Goal: Task Accomplishment & Management: Manage account settings

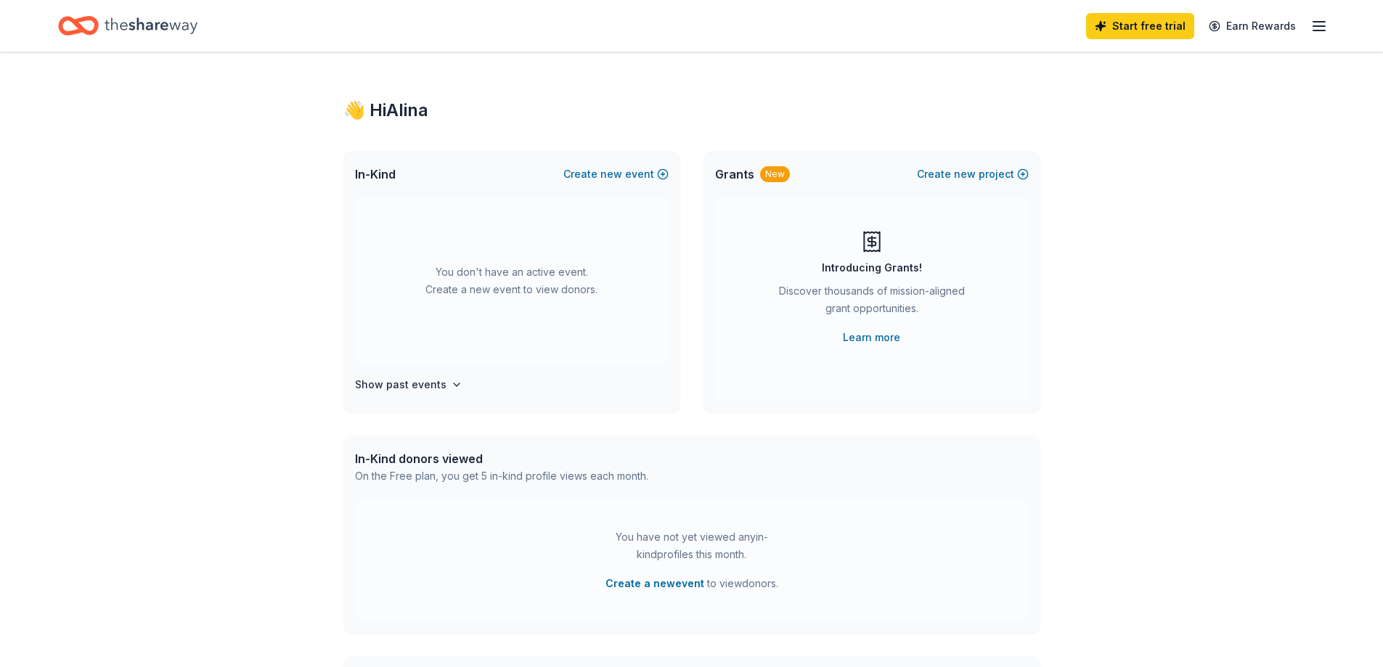
click at [1314, 22] on icon "button" at bounding box center [1318, 25] width 17 height 17
click at [1318, 28] on icon "button" at bounding box center [1318, 25] width 17 height 17
click at [1144, 114] on link "Account" at bounding box center [1145, 112] width 46 height 15
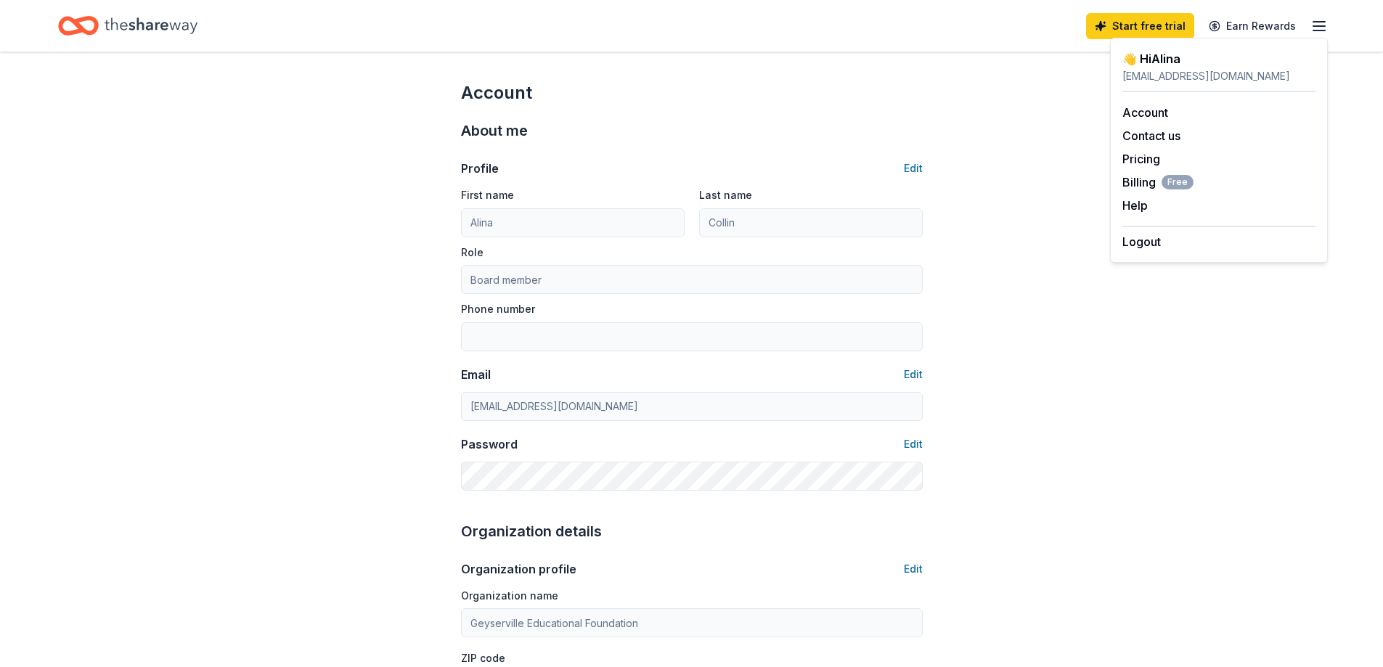
click at [1316, 26] on line "button" at bounding box center [1319, 26] width 12 height 0
click at [1154, 240] on button "Logout" at bounding box center [1141, 241] width 38 height 17
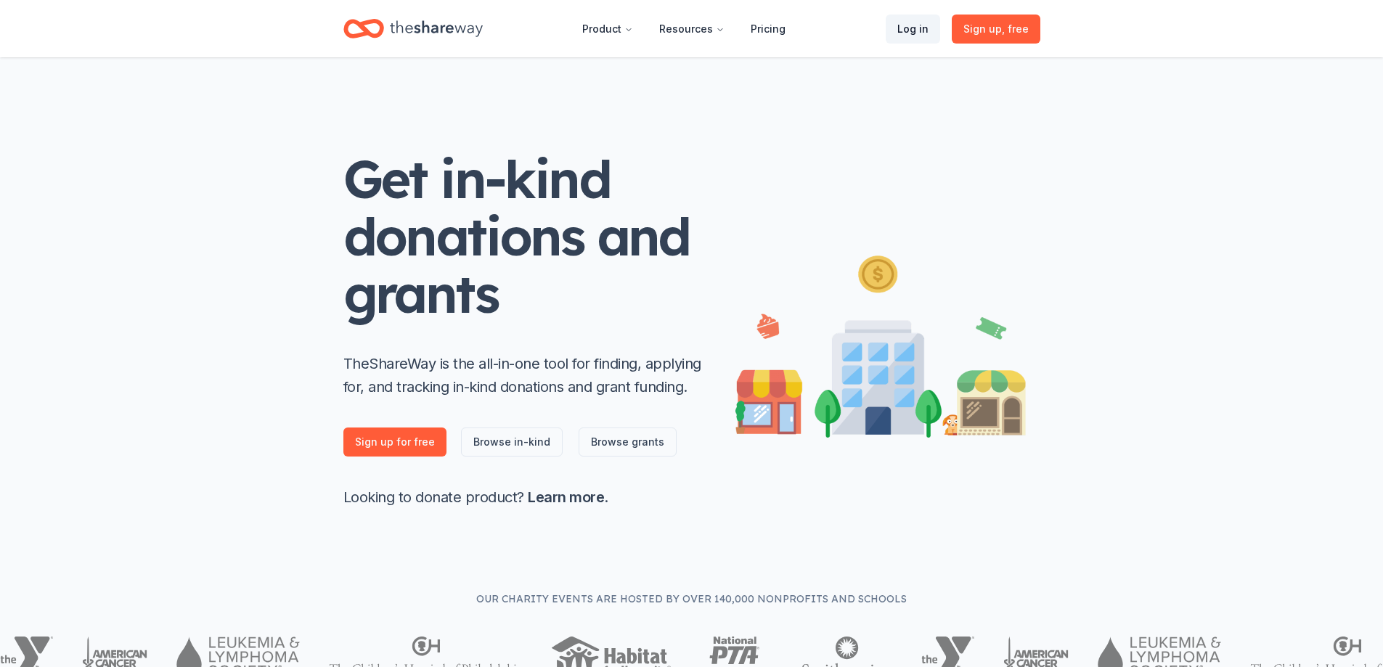
click at [915, 29] on link "Log in" at bounding box center [912, 29] width 54 height 29
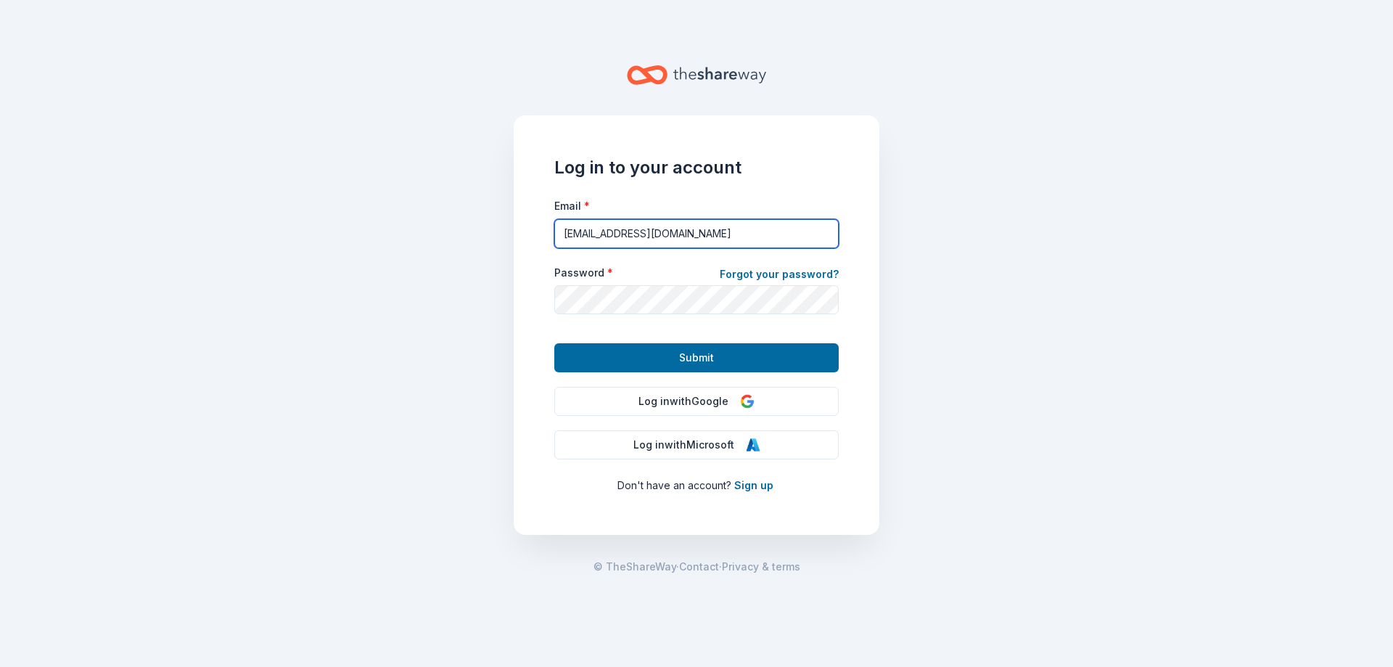
drag, startPoint x: 681, startPoint y: 232, endPoint x: 501, endPoint y: 232, distance: 180.7
click at [501, 232] on main "Log in to your account Email * [EMAIL_ADDRESS][DOMAIN_NAME] Password * Forgot y…" at bounding box center [696, 333] width 1393 height 667
type input "[EMAIL_ADDRESS][DOMAIN_NAME]"
click at [684, 252] on form "Email * [EMAIL_ADDRESS][DOMAIN_NAME] Password * Forgot your password? Submit" at bounding box center [696, 285] width 284 height 176
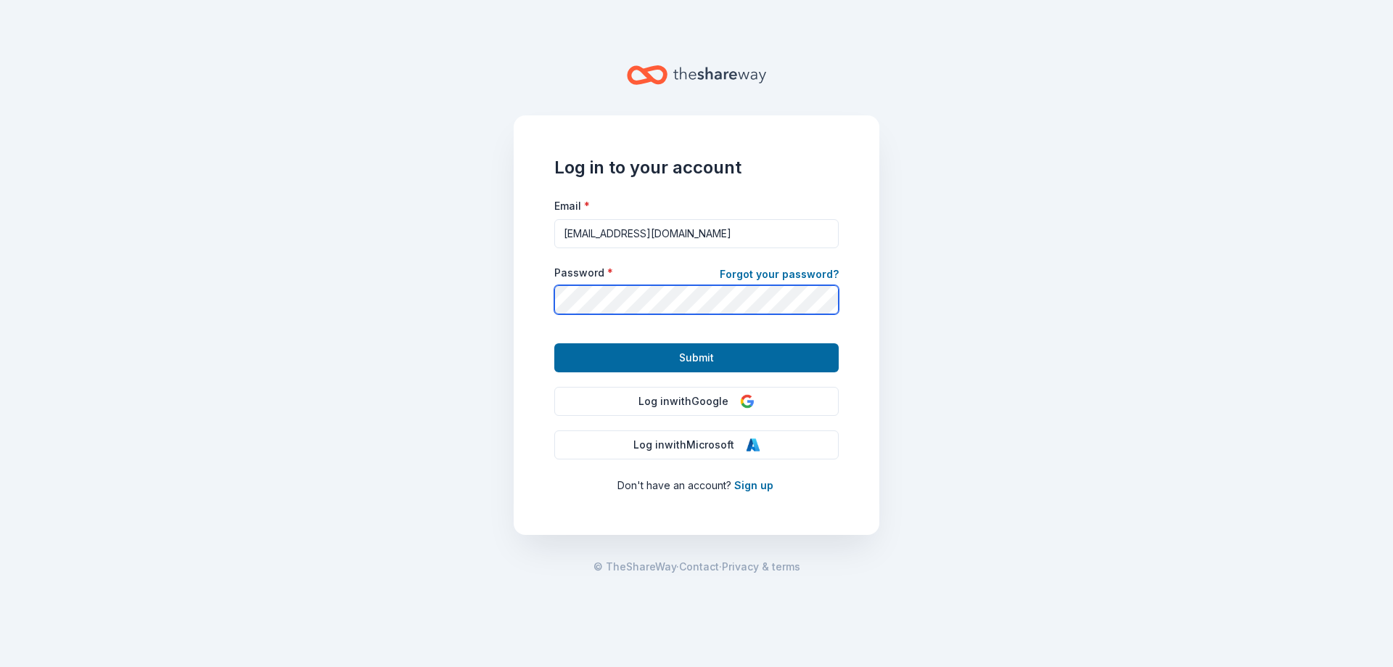
click at [506, 310] on main "Log in to your account Email * [EMAIL_ADDRESS][DOMAIN_NAME] Password * Forgot y…" at bounding box center [696, 333] width 1393 height 667
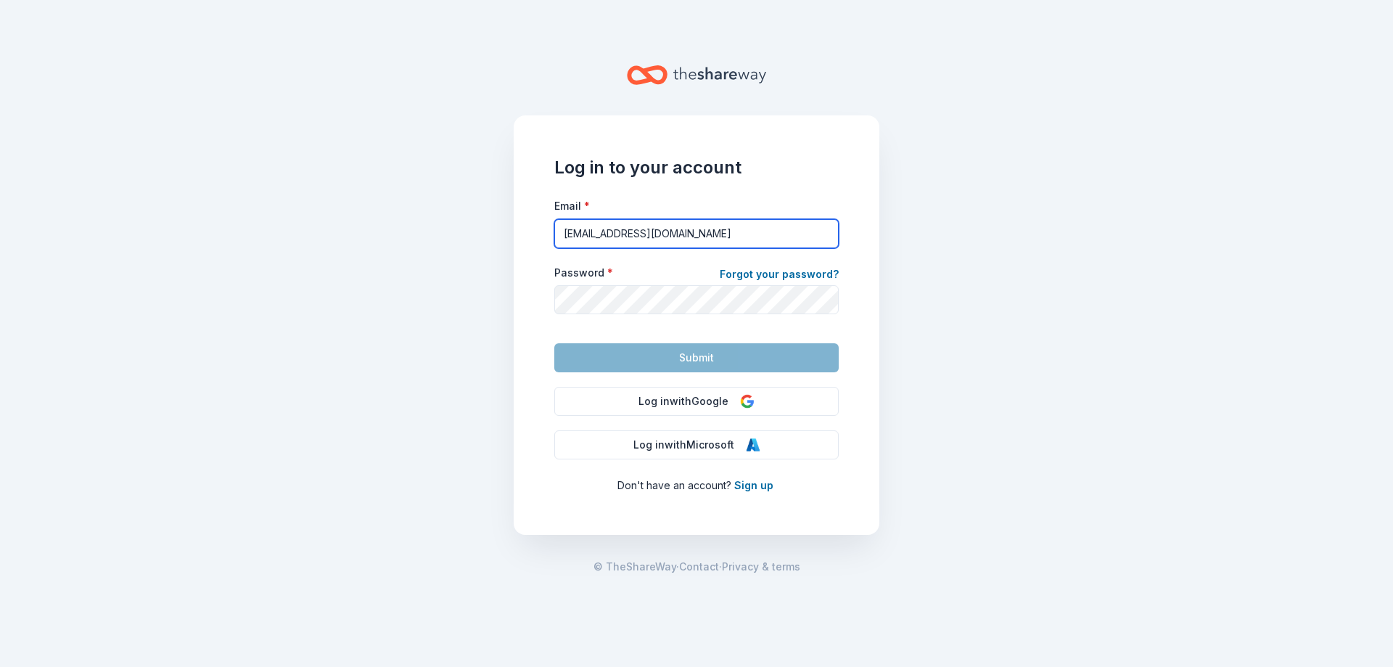
click at [677, 238] on input "[EMAIL_ADDRESS][DOMAIN_NAME]" at bounding box center [696, 233] width 284 height 29
